Goal: Consume media (video, audio)

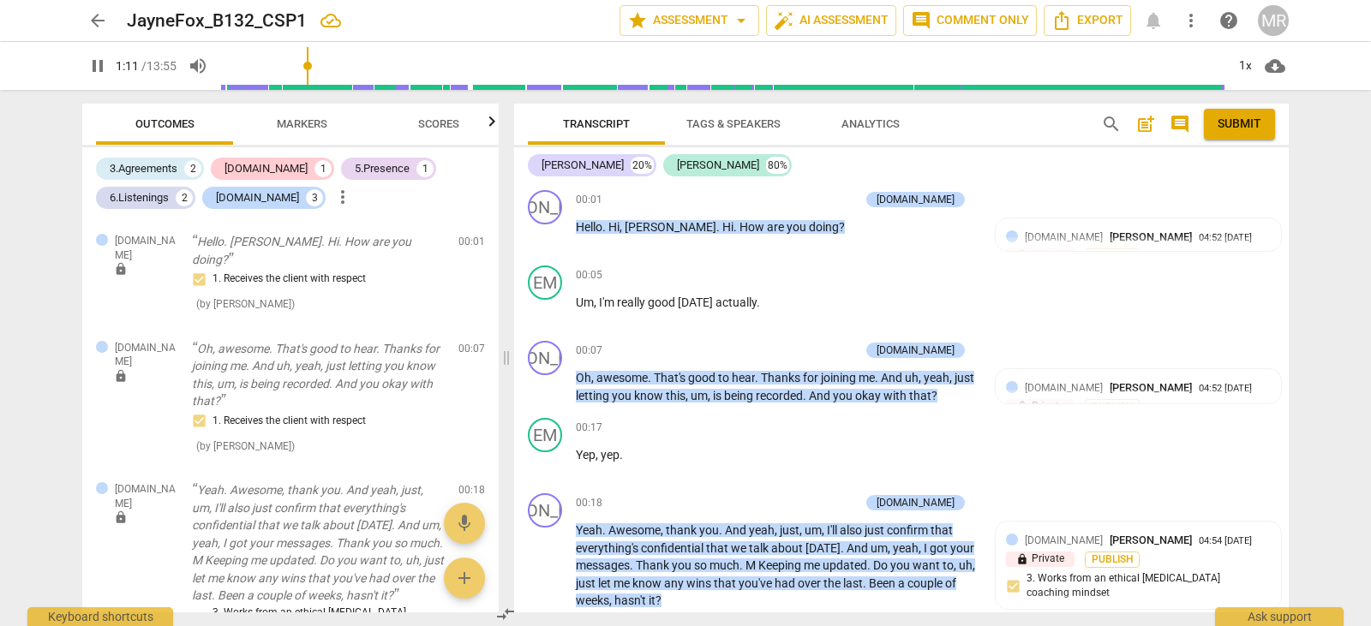
scroll to position [1741, 0]
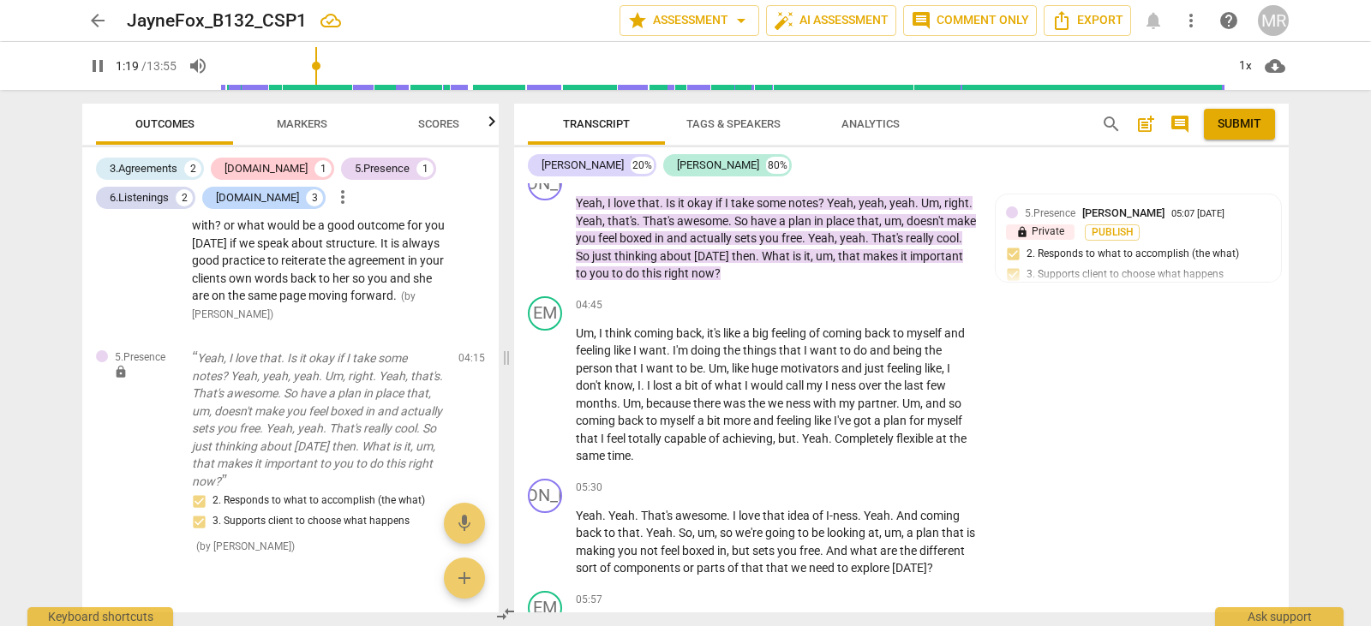
type input "80"
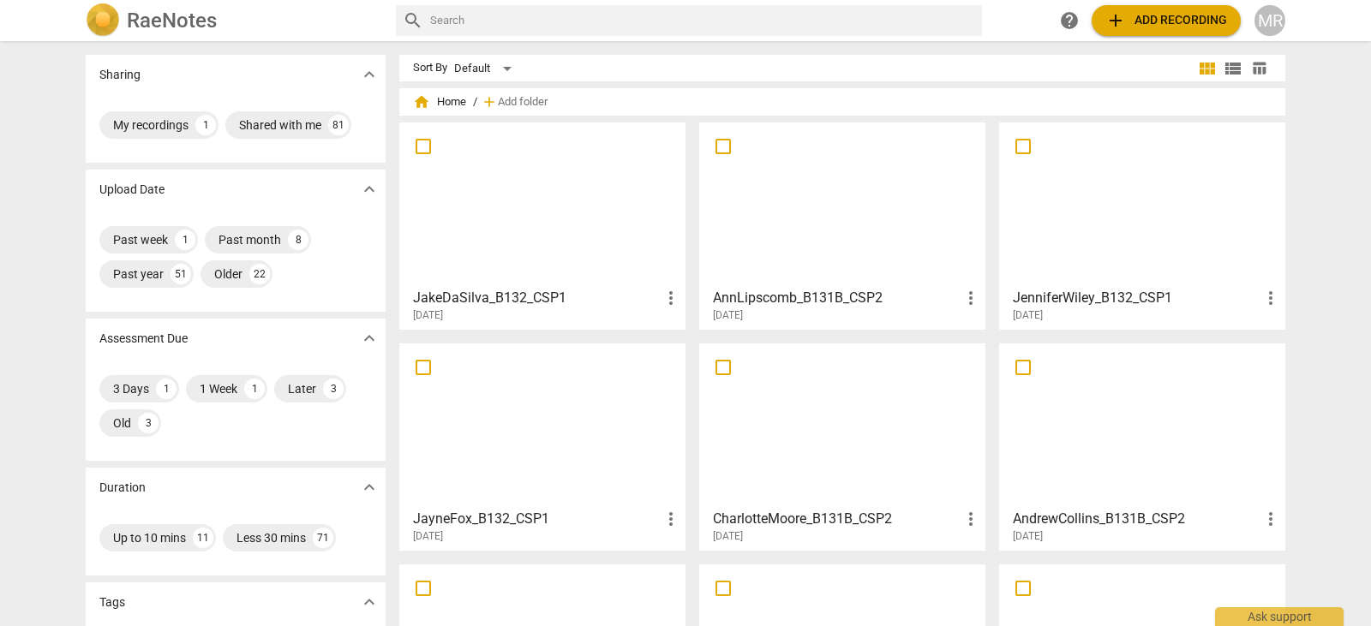
click at [846, 464] on div at bounding box center [842, 426] width 274 height 152
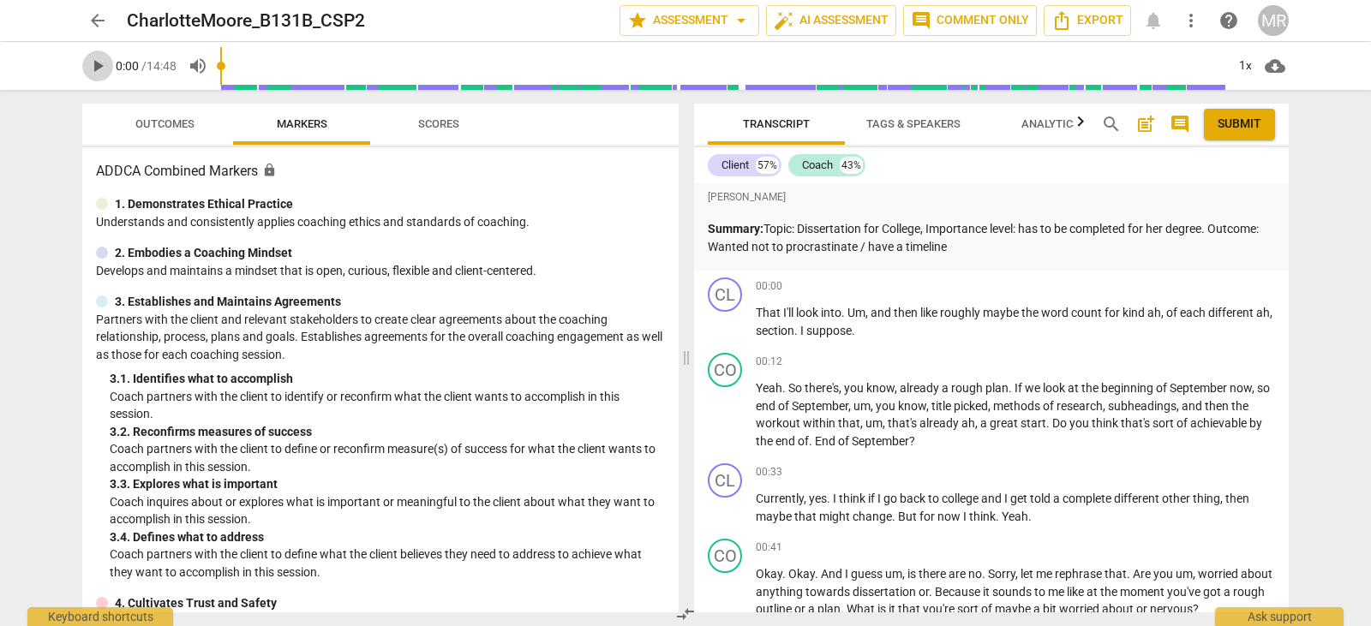
click at [95, 61] on span "play_arrow" at bounding box center [97, 66] width 21 height 21
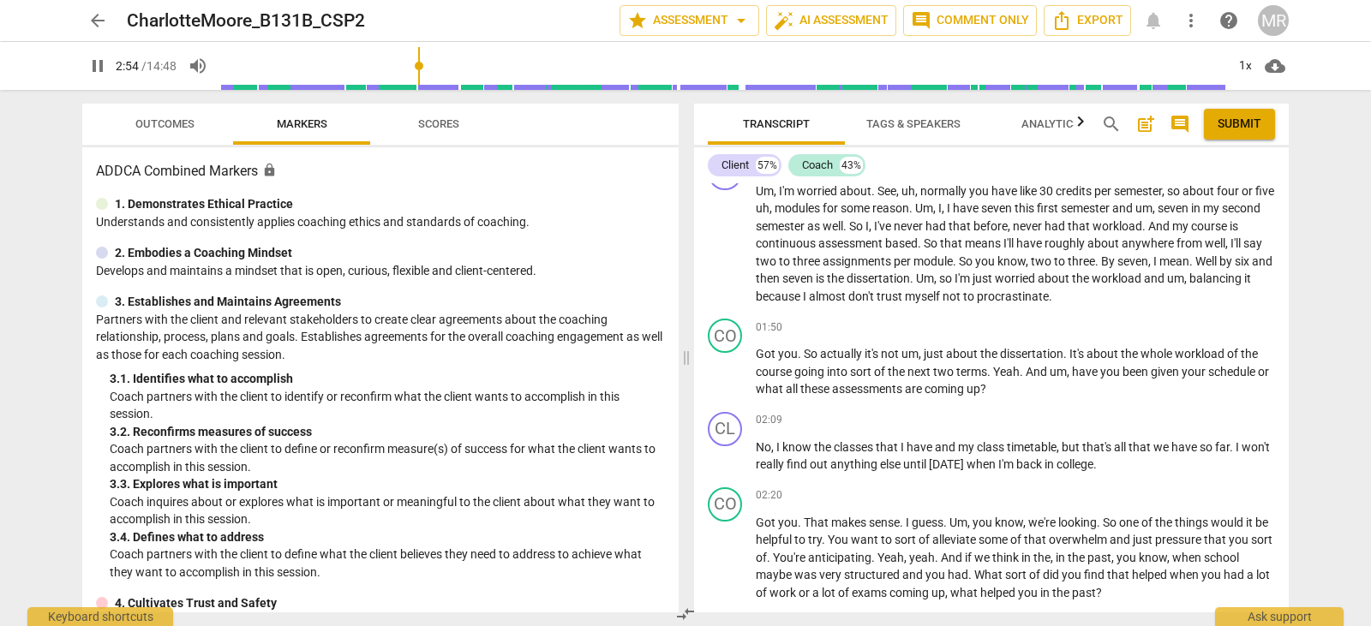
scroll to position [936, 0]
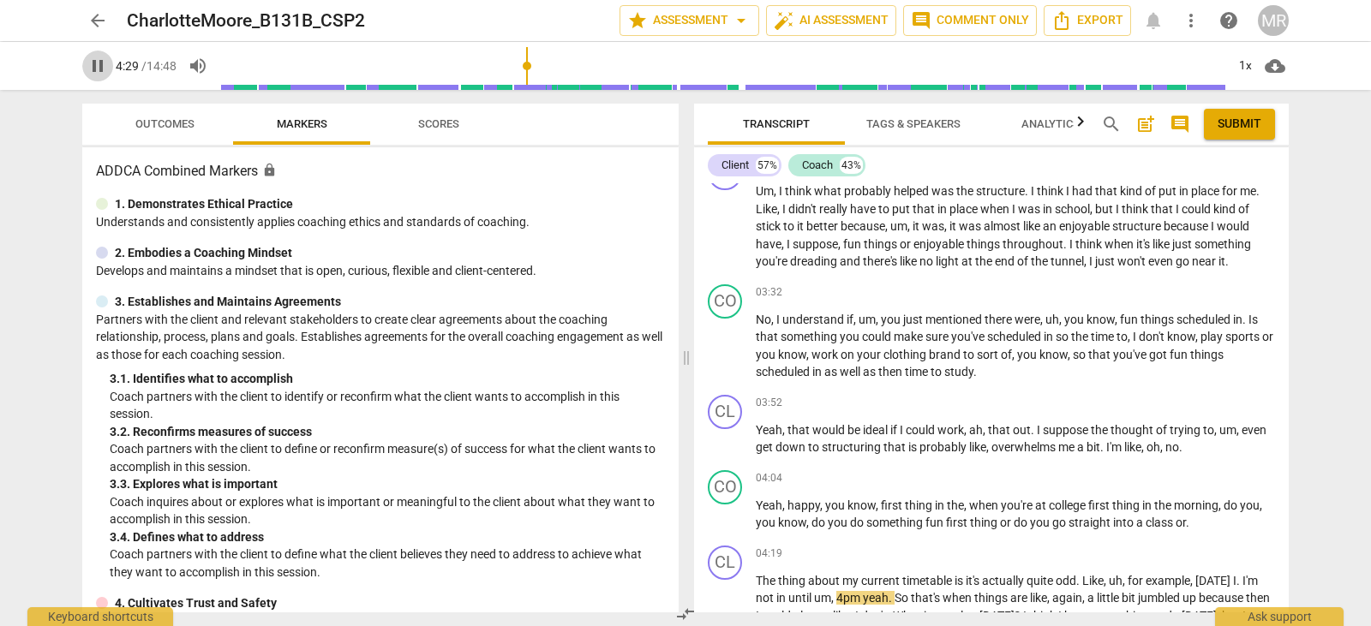
click at [104, 57] on span "pause" at bounding box center [97, 66] width 21 height 21
type input "270"
